Goal: Transaction & Acquisition: Obtain resource

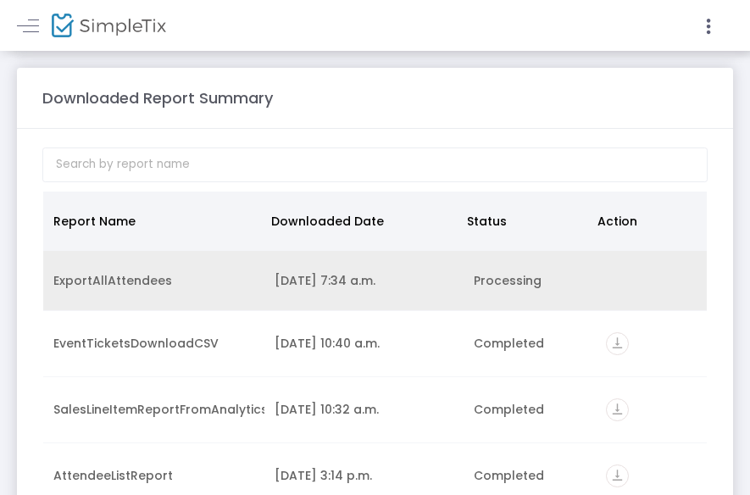
click at [159, 273] on div "ExportAllAttendees" at bounding box center [153, 280] width 201 height 17
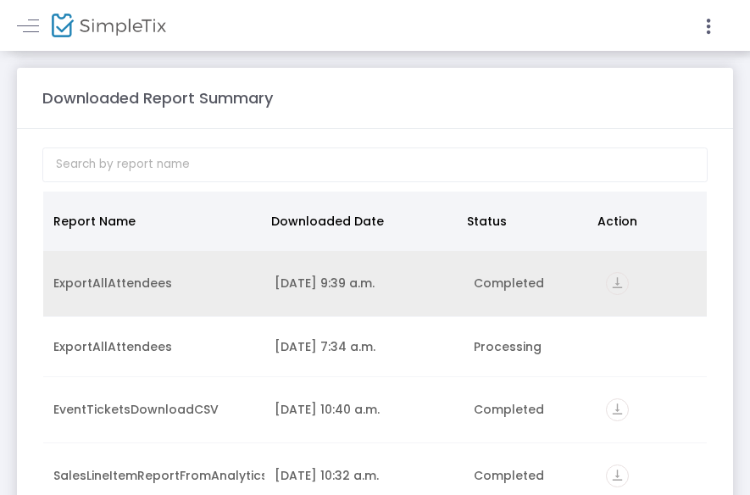
click at [356, 283] on div "2025-09-24 9:39 a.m." at bounding box center [364, 283] width 179 height 17
click at [606, 282] on icon "vertical_align_bottom" at bounding box center [617, 283] width 23 height 23
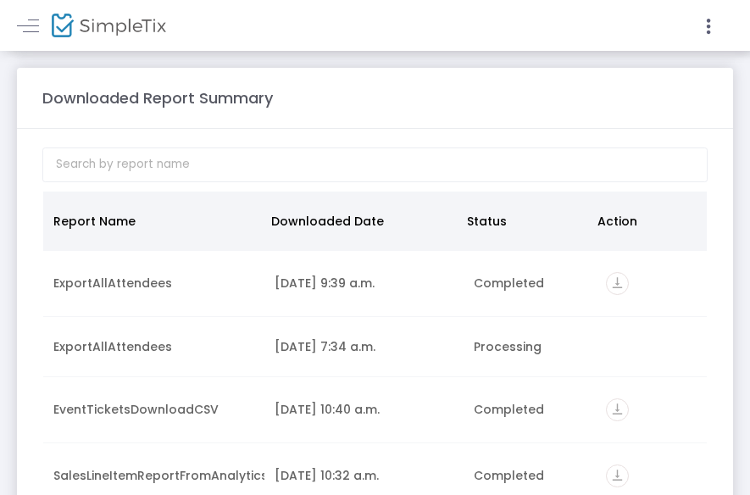
click at [563, 0] on div at bounding box center [553, 25] width 354 height 51
